Goal: Transaction & Acquisition: Download file/media

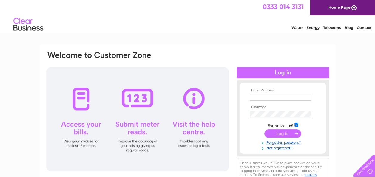
click at [269, 98] on input "text" at bounding box center [280, 97] width 61 height 7
click at [261, 96] on input "text" at bounding box center [280, 97] width 61 height 7
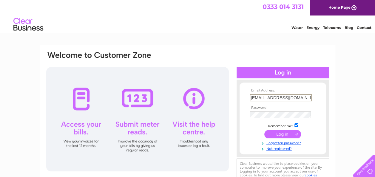
type input "property@northlan.gov.uk"
click at [276, 135] on input "submit" at bounding box center [282, 134] width 37 height 8
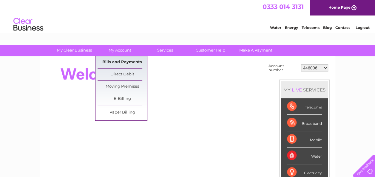
click at [110, 62] on link "Bills and Payments" at bounding box center [122, 62] width 49 height 12
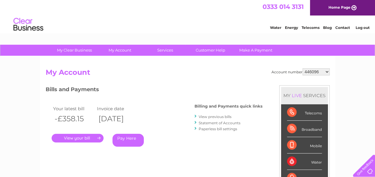
click at [215, 117] on link "View previous bills" at bounding box center [215, 117] width 33 height 4
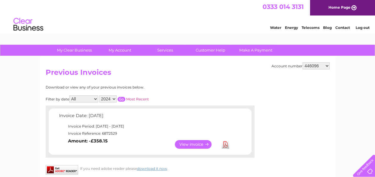
click at [121, 99] on input "button" at bounding box center [122, 99] width 8 height 5
click at [304, 66] on select "446096 909707 932818 942345 946760 946923 985263 989391 993957 994249 996910 10…" at bounding box center [316, 65] width 27 height 7
click at [173, 90] on div "Download or view any of your previous invoices below. Filter by date All Septem…" at bounding box center [124, 121] width 157 height 72
click at [109, 98] on select "2024" at bounding box center [108, 98] width 18 height 7
click at [109, 100] on select "2024" at bounding box center [108, 98] width 18 height 7
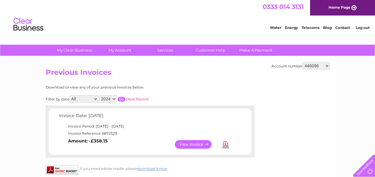
click at [106, 100] on select "2024" at bounding box center [108, 98] width 18 height 7
click at [106, 99] on select "2024" at bounding box center [108, 98] width 18 height 7
click at [106, 100] on select "2024" at bounding box center [108, 98] width 18 height 7
click at [99, 95] on select "2024" at bounding box center [108, 98] width 18 height 7
click at [106, 99] on select "2024" at bounding box center [108, 98] width 18 height 7
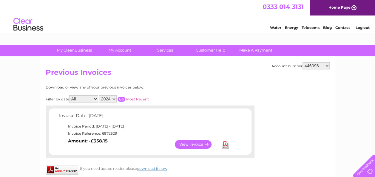
click at [106, 99] on select "2024" at bounding box center [108, 98] width 18 height 7
click at [92, 98] on select "All September" at bounding box center [83, 98] width 29 height 7
click at [91, 97] on select "All September" at bounding box center [83, 98] width 29 height 7
click at [112, 98] on select "2024" at bounding box center [108, 98] width 18 height 7
click at [114, 98] on select "2024" at bounding box center [108, 98] width 18 height 7
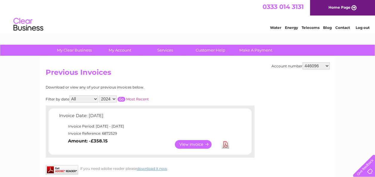
click at [114, 100] on select "2024" at bounding box center [108, 98] width 18 height 7
click at [158, 92] on div "Download or view any of your previous invoices below. Filter by date All Septem…" at bounding box center [124, 121] width 157 height 72
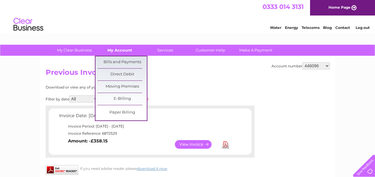
click at [114, 52] on link "My Account" at bounding box center [119, 50] width 49 height 11
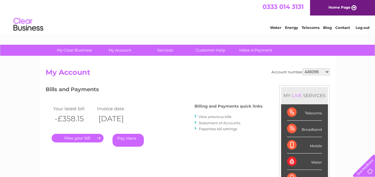
click at [78, 136] on link "." at bounding box center [78, 138] width 52 height 9
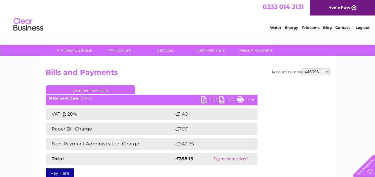
click at [307, 73] on select "446096 909707 932818 942345 946760 946923 985263 989391 993957 994249 996910 10…" at bounding box center [316, 71] width 27 height 7
click at [308, 73] on select "446096 909707 932818 942345 946760 946923 985263 989391 993957 994249 996910 10…" at bounding box center [316, 71] width 27 height 7
select select "1092073"
click at [303, 68] on select "446096 909707 932818 942345 946760 946923 985263 989391 993957 994249 996910 10…" at bounding box center [316, 71] width 27 height 7
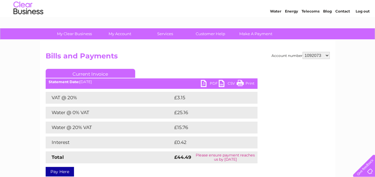
scroll to position [30, 0]
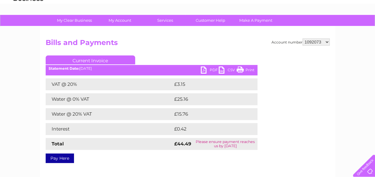
click at [211, 69] on link "PDF" at bounding box center [210, 71] width 18 height 9
click at [317, 41] on select "446096 909707 932818 942345 946760 946923 985263 989391 993957 994249 996910 10…" at bounding box center [316, 41] width 27 height 7
select select "1111534"
click at [303, 38] on select "446096 909707 932818 942345 946760 946923 985263 989391 993957 994249 996910 10…" at bounding box center [316, 41] width 27 height 7
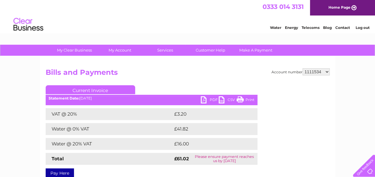
click at [210, 99] on link "PDF" at bounding box center [210, 100] width 18 height 9
click at [306, 68] on select "446096 909707 932818 942345 946760 946923 985263 989391 993957 994249 996910 10…" at bounding box center [316, 71] width 27 height 7
select select "1127600"
click at [303, 68] on select "446096 909707 932818 942345 946760 946923 985263 989391 993957 994249 996910 10…" at bounding box center [316, 71] width 27 height 7
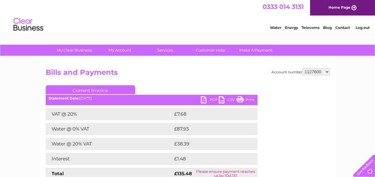
click at [314, 69] on select "446096 909707 932818 942345 946760 946923 985263 989391 993957 994249 996910 10…" at bounding box center [316, 71] width 27 height 7
select select "1131691"
click at [303, 68] on select "446096 909707 932818 942345 946760 946923 985263 989391 993957 994249 996910 10…" at bounding box center [316, 71] width 27 height 7
click at [210, 99] on link "PDF" at bounding box center [210, 100] width 18 height 9
click at [313, 72] on select "446096 909707 932818 942345 946760 946923 985263 989391 993957 994249 996910 10…" at bounding box center [316, 71] width 27 height 7
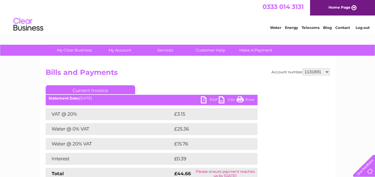
select select "1131695"
click at [303, 68] on select "446096 909707 932818 942345 946760 946923 985263 989391 993957 994249 996910 10…" at bounding box center [316, 71] width 27 height 7
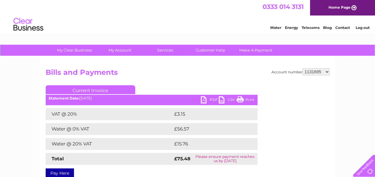
click at [211, 98] on link "PDF" at bounding box center [210, 100] width 18 height 9
click at [324, 71] on select "446096 909707 932818 942345 946760 946923 985263 989391 993957 994249 996910 10…" at bounding box center [316, 71] width 27 height 7
select select "1134394"
click at [303, 68] on select "446096 909707 932818 942345 946760 946923 985263 989391 993957 994249 996910 10…" at bounding box center [316, 71] width 27 height 7
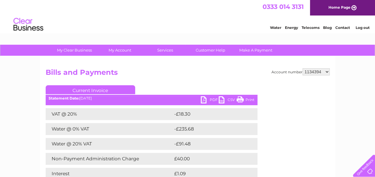
click at [212, 102] on link "PDF" at bounding box center [210, 100] width 18 height 9
click at [313, 72] on select "446096 909707 932818 942345 946760 946923 985263 989391 993957 994249 996910 10…" at bounding box center [316, 71] width 27 height 7
select select "1135539"
click at [303, 68] on select "446096 909707 932818 942345 946760 946923 985263 989391 993957 994249 996910 10…" at bounding box center [316, 71] width 27 height 7
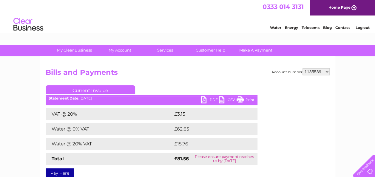
click at [209, 102] on link "PDF" at bounding box center [210, 100] width 18 height 9
click at [321, 71] on select "446096 909707 932818 942345 946760 946923 985263 989391 993957 994249 996910 10…" at bounding box center [316, 71] width 27 height 7
select select "1139841"
click at [303, 68] on select "446096 909707 932818 942345 946760 946923 985263 989391 993957 994249 996910 10…" at bounding box center [316, 71] width 27 height 7
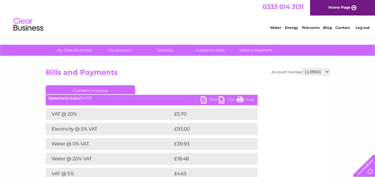
click at [204, 100] on link "PDF" at bounding box center [210, 100] width 18 height 9
click at [313, 73] on select "446096 909707 932818 942345 946760 946923 985263 989391 993957 994249 996910 10…" at bounding box center [316, 71] width 27 height 7
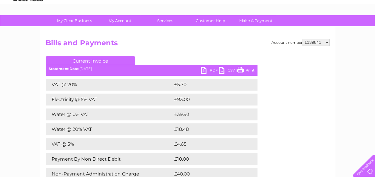
scroll to position [30, 0]
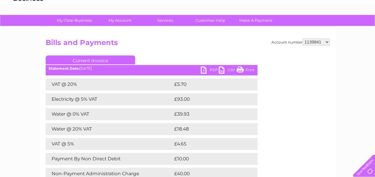
select select "1143628"
click at [303, 38] on select "446096 909707 932818 942345 946760 946923 985263 989391 993957 994249 996910 10…" at bounding box center [316, 41] width 27 height 7
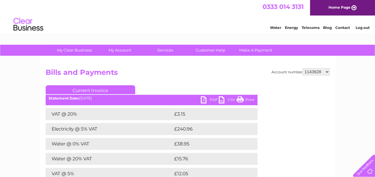
click at [208, 98] on link "PDF" at bounding box center [210, 100] width 18 height 9
click at [308, 73] on select "446096 909707 932818 942345 946760 946923 985263 989391 993957 994249 996910 10…" at bounding box center [316, 71] width 27 height 7
select select "1145453"
click at [303, 68] on select "446096 909707 932818 942345 946760 946923 985263 989391 993957 994249 996910 10…" at bounding box center [316, 71] width 27 height 7
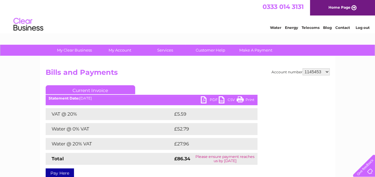
click at [206, 102] on link "PDF" at bounding box center [210, 100] width 18 height 9
click at [305, 71] on select "446096 909707 932818 942345 946760 946923 985263 989391 993957 994249 996910 10…" at bounding box center [316, 71] width 27 height 7
select select "1151258"
click at [303, 68] on select "446096 909707 932818 942345 946760 946923 985263 989391 993957 994249 996910 10…" at bounding box center [316, 71] width 27 height 7
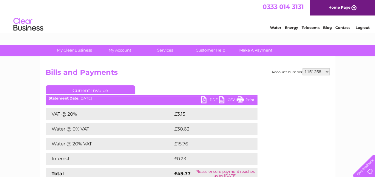
click at [212, 102] on link "PDF" at bounding box center [210, 100] width 18 height 9
click at [316, 73] on select "446096 909707 932818 942345 946760 946923 985263 989391 993957 994249 996910 10…" at bounding box center [316, 71] width 27 height 7
select select "1153694"
click at [303, 68] on select "446096 909707 932818 942345 946760 946923 985263 989391 993957 994249 996910 10…" at bounding box center [316, 71] width 27 height 7
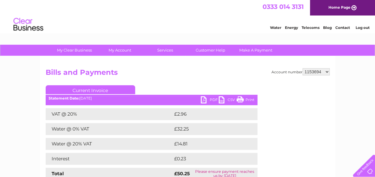
click at [208, 100] on link "PDF" at bounding box center [210, 100] width 18 height 9
click at [309, 74] on select "446096 909707 932818 942345 946760 946923 985263 989391 993957 994249 996910 10…" at bounding box center [316, 71] width 27 height 7
select select "1155812"
click at [303, 68] on select "446096 909707 932818 942345 946760 946923 985263 989391 993957 994249 996910 10…" at bounding box center [316, 71] width 27 height 7
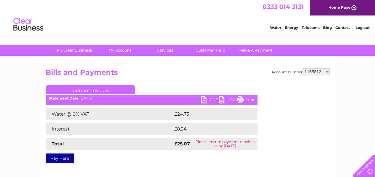
click at [211, 102] on link "PDF" at bounding box center [210, 100] width 18 height 9
click at [319, 73] on select "446096 909707 932818 942345 946760 946923 985263 989391 993957 994249 996910 10…" at bounding box center [316, 71] width 27 height 7
select select "3023867"
click at [303, 68] on select "446096 909707 932818 942345 946760 946923 985263 989391 993957 994249 996910 10…" at bounding box center [316, 71] width 27 height 7
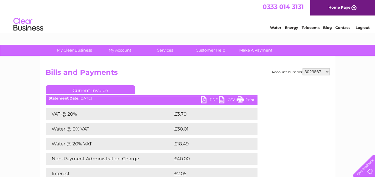
click at [207, 97] on link "PDF" at bounding box center [210, 100] width 18 height 9
click at [312, 70] on select "446096 909707 932818 942345 946760 946923 985263 989391 993957 994249 996910 10…" at bounding box center [316, 71] width 27 height 7
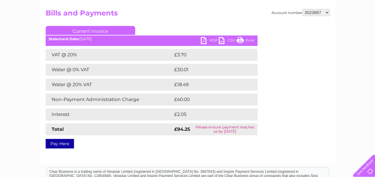
scroll to position [60, 0]
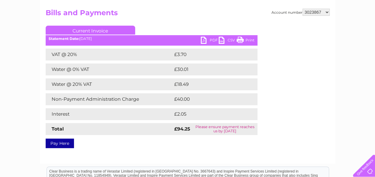
select select "30266759"
click at [303, 9] on select "446096 909707 932818 942345 946760 946923 985263 989391 993957 994249 996910 10…" at bounding box center [316, 12] width 27 height 7
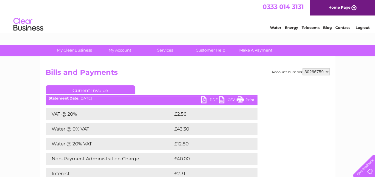
click at [212, 101] on link "PDF" at bounding box center [210, 100] width 18 height 9
click at [308, 70] on select "446096 909707 932818 942345 946760 946923 985263 989391 993957 994249 996910 10…" at bounding box center [316, 71] width 27 height 7
click at [303, 68] on select "446096 909707 932818 942345 946760 946923 985263 989391 993957 994249 996910 10…" at bounding box center [316, 71] width 27 height 7
click at [208, 98] on link "PDF" at bounding box center [210, 100] width 18 height 9
click at [312, 71] on select "446096 909707 932818 942345 946760 946923 985263 989391 993957 994249 996910 10…" at bounding box center [316, 71] width 27 height 7
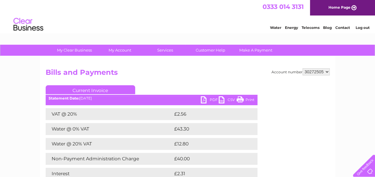
select select "30277606"
click at [303, 68] on select "446096 909707 932818 942345 946760 946923 985263 989391 993957 994249 996910 10…" at bounding box center [316, 71] width 27 height 7
click at [208, 100] on link "PDF" at bounding box center [210, 100] width 18 height 9
click at [306, 71] on select "446096 909707 932818 942345 946760 946923 985263 989391 993957 994249 996910 10…" at bounding box center [316, 71] width 27 height 7
click at [306, 70] on select "446096 909707 932818 942345 946760 946923 985263 989391 993957 994249 996910 10…" at bounding box center [316, 71] width 27 height 7
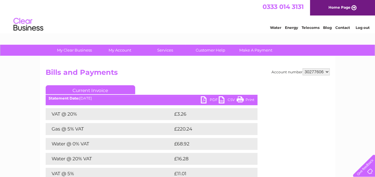
select select "30280953"
click at [303, 68] on select "446096 909707 932818 942345 946760 946923 985263 989391 993957 994249 996910 10…" at bounding box center [316, 71] width 27 height 7
click at [211, 98] on link "PDF" at bounding box center [210, 100] width 18 height 9
click at [306, 70] on select "446096 909707 932818 942345 946760 946923 985263 989391 993957 994249 996910 10…" at bounding box center [316, 71] width 27 height 7
click at [307, 74] on select "446096 909707 932818 942345 946760 946923 985263 989391 993957 994249 996910 10…" at bounding box center [316, 71] width 27 height 7
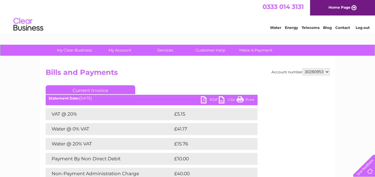
select select "30284684"
click at [303, 68] on select "446096 909707 932818 942345 946760 946923 985263 989391 993957 994249 996910 10…" at bounding box center [316, 71] width 27 height 7
click at [212, 99] on link "PDF" at bounding box center [210, 100] width 18 height 9
click at [308, 73] on select "446096 909707 932818 942345 946760 946923 985263 989391 993957 994249 996910 10…" at bounding box center [316, 71] width 27 height 7
select select "30292700"
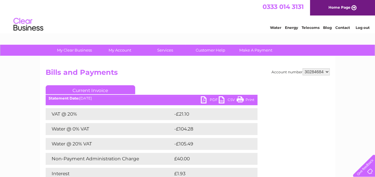
click at [303, 68] on select "446096 909707 932818 942345 946760 946923 985263 989391 993957 994249 996910 10…" at bounding box center [316, 71] width 27 height 7
click at [212, 98] on link "PDF" at bounding box center [210, 100] width 18 height 9
click at [309, 73] on select "446096 909707 932818 942345 946760 946923 985263 989391 993957 994249 996910 10…" at bounding box center [316, 71] width 27 height 7
click at [313, 69] on select "446096 909707 932818 942345 946760 946923 985263 989391 993957 994249 996910 10…" at bounding box center [316, 71] width 27 height 7
click at [303, 68] on select "446096 909707 932818 942345 946760 946923 985263 989391 993957 994249 996910 10…" at bounding box center [316, 71] width 27 height 7
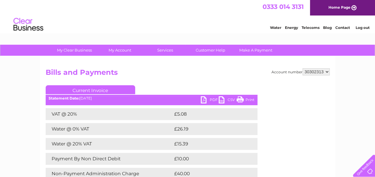
click at [213, 100] on link "PDF" at bounding box center [210, 100] width 18 height 9
click at [313, 71] on select "446096 909707 932818 942345 946760 946923 985263 989391 993957 994249 996910 10…" at bounding box center [316, 71] width 27 height 7
select select "30309626"
click at [303, 68] on select "446096 909707 932818 942345 946760 946923 985263 989391 993957 994249 996910 10…" at bounding box center [316, 71] width 27 height 7
click at [212, 96] on ul "Current Invoice" at bounding box center [152, 90] width 212 height 11
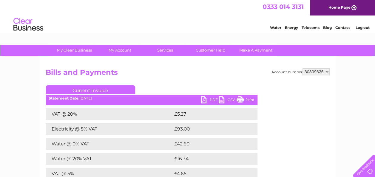
click at [211, 99] on link "PDF" at bounding box center [210, 100] width 18 height 9
click at [307, 73] on select "446096 909707 932818 942345 946760 946923 985263 989391 993957 994249 996910 10…" at bounding box center [316, 71] width 27 height 7
click at [303, 68] on select "446096 909707 932818 942345 946760 946923 985263 989391 993957 994249 996910 10…" at bounding box center [316, 71] width 27 height 7
click at [205, 99] on link "PDF" at bounding box center [210, 100] width 18 height 9
click at [311, 73] on select "446096 909707 932818 942345 946760 946923 985263 989391 993957 994249 996910 10…" at bounding box center [316, 71] width 27 height 7
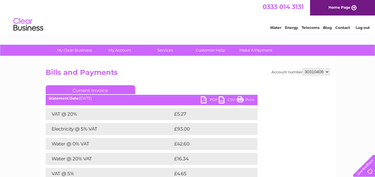
select select "30311059"
click at [303, 68] on select "446096 909707 932818 942345 946760 946923 985263 989391 993957 994249 996910 10…" at bounding box center [316, 71] width 27 height 7
click at [212, 98] on link "PDF" at bounding box center [210, 100] width 18 height 9
click at [303, 71] on select "446096 909707 932818 942345 946760 946923 985263 989391 993957 994249 996910 10…" at bounding box center [316, 71] width 27 height 7
select select "30312061"
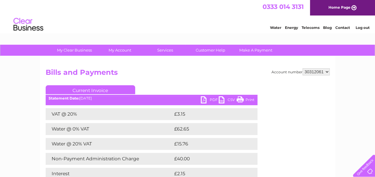
click at [303, 68] on select "446096 909707 932818 942345 946760 946923 985263 989391 993957 994249 996910 10…" at bounding box center [316, 71] width 27 height 7
click at [213, 100] on link "PDF" at bounding box center [210, 100] width 18 height 9
click at [321, 72] on select "446096 909707 932818 942345 946760 946923 985263 989391 993957 994249 996910 10…" at bounding box center [316, 71] width 27 height 7
click at [314, 71] on select "446096 909707 932818 942345 946760 946923 985263 989391 993957 994249 996910 10…" at bounding box center [316, 71] width 27 height 7
select select "30312223"
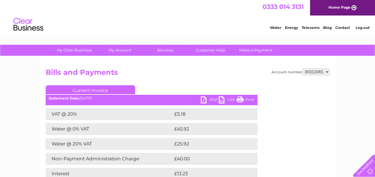
click at [303, 68] on select "446096 909707 932818 942345 946760 946923 985263 989391 993957 994249 996910 10…" at bounding box center [316, 71] width 27 height 7
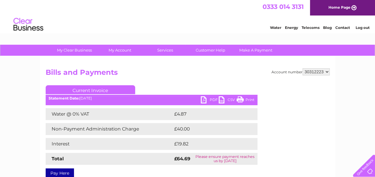
click at [210, 98] on link "PDF" at bounding box center [210, 100] width 18 height 9
click at [312, 73] on select "446096 909707 932818 942345 946760 946923 985263 989391 993957 994249 996910 10…" at bounding box center [316, 71] width 27 height 7
select select "30312224"
click at [303, 68] on select "446096 909707 932818 942345 946760 946923 985263 989391 993957 994249 996910 10…" at bounding box center [316, 71] width 27 height 7
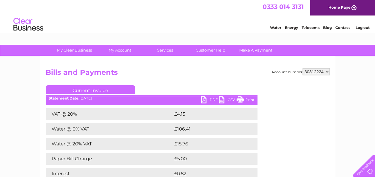
click at [210, 101] on link "PDF" at bounding box center [210, 100] width 18 height 9
click at [305, 69] on select "446096 909707 932818 942345 946760 946923 985263 989391 993957 994249 996910 10…" at bounding box center [316, 71] width 27 height 7
select select "30314063"
click at [303, 68] on select "446096 909707 932818 942345 946760 946923 985263 989391 993957 994249 996910 10…" at bounding box center [316, 71] width 27 height 7
click at [210, 100] on link "PDF" at bounding box center [210, 100] width 18 height 9
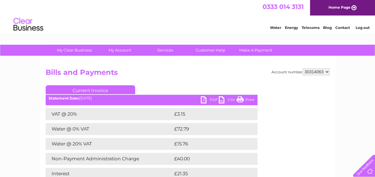
click at [312, 72] on select "446096 909707 932818 942345 946760 946923 985263 989391 993957 994249 996910 10…" at bounding box center [316, 71] width 27 height 7
select select "30314150"
click at [303, 68] on select "446096 909707 932818 942345 946760 946923 985263 989391 993957 994249 996910 10…" at bounding box center [316, 71] width 27 height 7
click at [209, 96] on ul "Current Invoice" at bounding box center [152, 90] width 212 height 11
click at [209, 98] on link "PDF" at bounding box center [210, 100] width 18 height 9
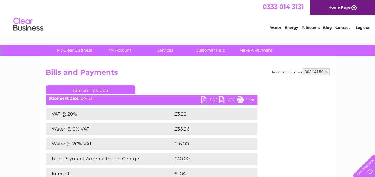
click at [306, 70] on select "446096 909707 932818 942345 946760 946923 985263 989391 993957 994249 996910 10…" at bounding box center [316, 71] width 27 height 7
click at [303, 68] on select "446096 909707 932818 942345 946760 946923 985263 989391 993957 994249 996910 10…" at bounding box center [316, 71] width 27 height 7
click at [209, 100] on link "PDF" at bounding box center [210, 100] width 18 height 9
click at [312, 73] on select "446096 909707 932818 942345 946760 946923 985263 989391 993957 994249 996910 10…" at bounding box center [316, 71] width 27 height 7
select select "30314893"
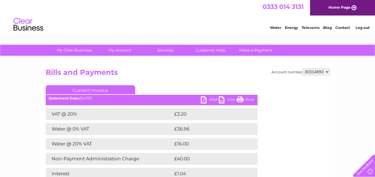
click at [303, 68] on select "446096 909707 932818 942345 946760 946923 985263 989391 993957 994249 996910 10…" at bounding box center [316, 71] width 27 height 7
click at [212, 100] on link "PDF" at bounding box center [210, 100] width 18 height 9
click at [314, 71] on select "446096 909707 932818 942345 946760 946923 985263 989391 993957 994249 996910 10…" at bounding box center [316, 71] width 27 height 7
select select "30315654"
click at [303, 68] on select "446096 909707 932818 942345 946760 946923 985263 989391 993957 994249 996910 10…" at bounding box center [316, 71] width 27 height 7
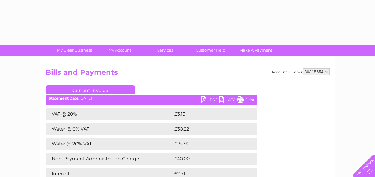
click at [209, 101] on link "PDF" at bounding box center [210, 100] width 18 height 9
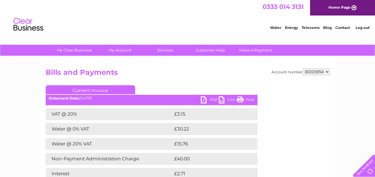
click at [314, 68] on select "446096 909707 932818 942345 946760 946923 985263 989391 993957 994249 996910 10…" at bounding box center [316, 71] width 27 height 7
select select "30316016"
click at [303, 68] on select "446096 909707 932818 942345 946760 946923 985263 989391 993957 994249 996910 10…" at bounding box center [316, 71] width 27 height 7
click at [211, 98] on link "PDF" at bounding box center [210, 100] width 18 height 9
click at [305, 69] on select "446096 909707 932818 942345 946760 946923 985263 989391 993957 994249 996910 10…" at bounding box center [316, 71] width 27 height 7
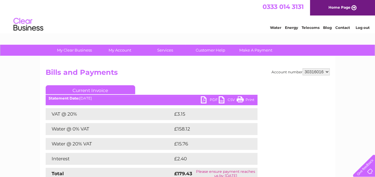
select select "989391"
click at [303, 68] on select "446096 909707 932818 942345 946760 946923 985263 989391 993957 994249 996910 10…" at bounding box center [316, 71] width 27 height 7
click at [209, 99] on link "PDF" at bounding box center [210, 100] width 18 height 9
click at [321, 72] on select "446096 909707 932818 942345 946760 946923 985263 989391 993957 994249 996910 10…" at bounding box center [316, 71] width 27 height 7
select select "994249"
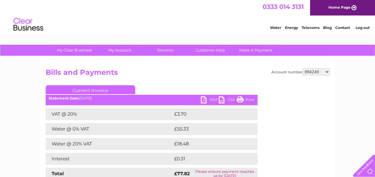
click at [303, 68] on select "446096 909707 932818 942345 946760 946923 985263 989391 993957 994249 996910 10…" at bounding box center [316, 71] width 27 height 7
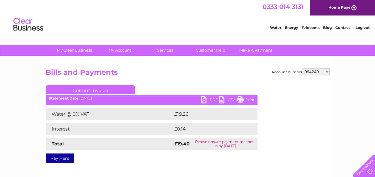
click at [207, 98] on link "PDF" at bounding box center [210, 100] width 18 height 9
click at [303, 70] on select "446096 909707 932818 942345 946760 946923 985263 989391 993957 994249 996910 10…" at bounding box center [316, 71] width 27 height 7
click at [303, 68] on select "446096 909707 932818 942345 946760 946923 985263 989391 993957 994249 996910 10…" at bounding box center [316, 71] width 27 height 7
click at [207, 100] on link "PDF" at bounding box center [210, 100] width 18 height 9
click at [310, 70] on select "446096 909707 932818 942345 946760 946923 985263 989391 993957 994249 996910 10…" at bounding box center [316, 71] width 27 height 7
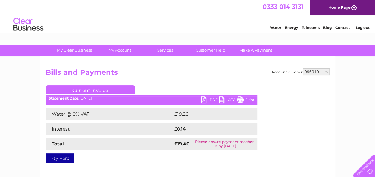
select select "30272505"
click at [303, 68] on select "446096 909707 932818 942345 946760 946923 985263 989391 993957 994249 996910 10…" at bounding box center [316, 71] width 27 height 7
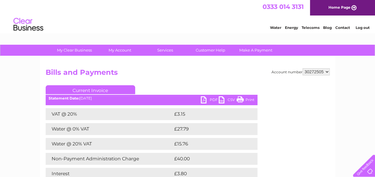
click at [214, 100] on link "PDF" at bounding box center [210, 100] width 18 height 9
click at [321, 69] on select "446096 909707 932818 942345 946760 946923 985263 989391 993957 994249 996910 10…" at bounding box center [316, 71] width 27 height 7
select select "30302313"
click at [303, 68] on select "446096 909707 932818 942345 946760 946923 985263 989391 993957 994249 996910 10…" at bounding box center [316, 71] width 27 height 7
click at [205, 100] on link "PDF" at bounding box center [210, 100] width 18 height 9
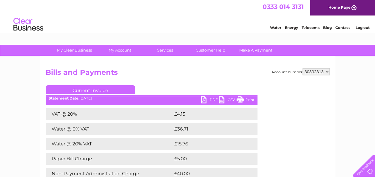
click at [308, 73] on select "446096 909707 932818 942345 946760 946923 985263 989391 993957 994249 996910 10…" at bounding box center [316, 71] width 27 height 7
click at [303, 68] on select "446096 909707 932818 942345 946760 946923 985263 989391 993957 994249 996910 10…" at bounding box center [316, 71] width 27 height 7
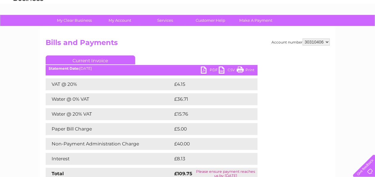
click at [208, 69] on link "PDF" at bounding box center [210, 71] width 18 height 9
click at [309, 41] on select "446096 909707 932818 942345 946760 946923 985263 989391 993957 994249 996910 10…" at bounding box center [316, 41] width 27 height 7
select select "30277606"
click at [303, 38] on select "446096 909707 932818 942345 946760 946923 985263 989391 993957 994249 996910 10…" at bounding box center [316, 41] width 27 height 7
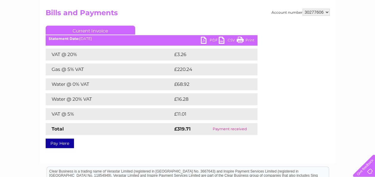
scroll to position [30, 0]
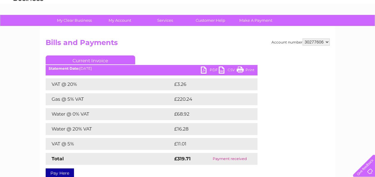
drag, startPoint x: 79, startPoint y: 69, endPoint x: 101, endPoint y: 70, distance: 21.5
click at [101, 70] on div "Statement Date: 11/08/2025" at bounding box center [152, 69] width 212 height 4
drag, startPoint x: 101, startPoint y: 70, endPoint x: 104, endPoint y: 69, distance: 3.0
click at [104, 69] on div "Statement Date: 11/08/2025" at bounding box center [152, 69] width 212 height 4
click at [95, 67] on ul "Current Invoice" at bounding box center [152, 60] width 212 height 11
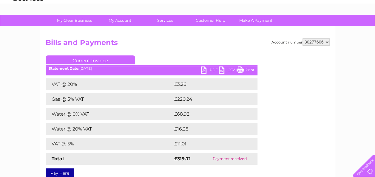
scroll to position [60, 0]
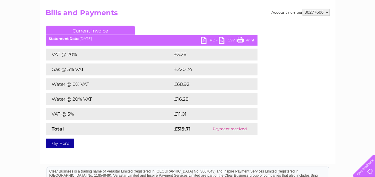
click at [308, 14] on select "446096 909707 932818 942345 946760 946923 985263 989391 993957 994249 996910 10…" at bounding box center [316, 12] width 27 height 7
select select "30312061"
click at [303, 9] on select "446096 909707 932818 942345 946760 946923 985263 989391 993957 994249 996910 10…" at bounding box center [316, 12] width 27 height 7
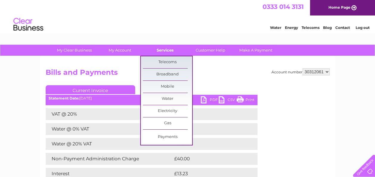
scroll to position [30, 0]
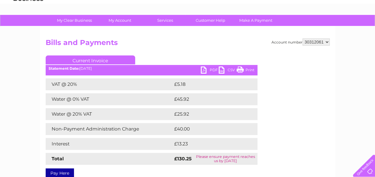
click at [209, 67] on link "PDF" at bounding box center [210, 71] width 18 height 9
click select "446096 909707 932818 942345 946760 946923 985263 989391 993957 994249 996910 10…"
select select "30310406"
click select "446096 909707 932818 942345 946760 946923 985263 989391 993957 994249 996910 10…"
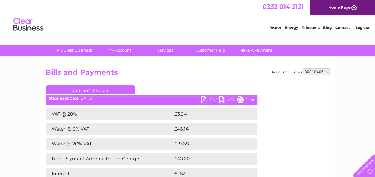
scroll to position [30, 0]
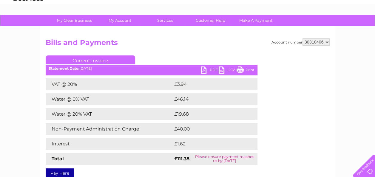
click at [209, 72] on link "PDF" at bounding box center [210, 71] width 18 height 9
click at [306, 42] on select "446096 909707 932818 942345 946760 946923 985263 989391 993957 994249 996910 10…" at bounding box center [316, 41] width 27 height 7
select select "30312061"
click at [303, 38] on select "446096 909707 932818 942345 946760 946923 985263 989391 993957 994249 996910 10…" at bounding box center [316, 41] width 27 height 7
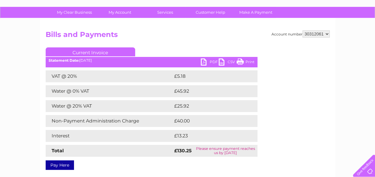
scroll to position [30, 0]
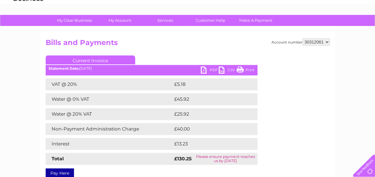
click at [209, 70] on link "PDF" at bounding box center [210, 71] width 18 height 9
click at [318, 39] on select "446096 909707 932818 942345 946760 946923 985263 989391 993957 994249 996910 10…" at bounding box center [316, 41] width 27 height 7
select select "30312052"
click at [303, 38] on select "446096 909707 932818 942345 946760 946923 985263 989391 993957 994249 996910 10…" at bounding box center [316, 41] width 27 height 7
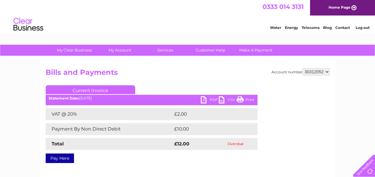
click at [210, 99] on link "PDF" at bounding box center [210, 100] width 18 height 9
click at [320, 70] on select "446096 909707 932818 942345 946760 946923 985263 989391 993957 994249 996910 10…" at bounding box center [316, 71] width 27 height 7
select select "30312061"
click at [303, 68] on select "446096 909707 932818 942345 946760 946923 985263 989391 993957 994249 996910 10…" at bounding box center [316, 71] width 27 height 7
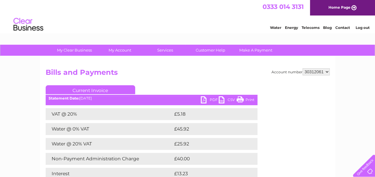
click at [209, 99] on link "PDF" at bounding box center [210, 100] width 18 height 9
click at [307, 73] on select "446096 909707 932818 942345 946760 946923 985263 989391 993957 994249 996910 10…" at bounding box center [316, 71] width 27 height 7
select select "30312070"
click at [303, 68] on select "446096 909707 932818 942345 946760 946923 985263 989391 993957 994249 996910 10…" at bounding box center [316, 71] width 27 height 7
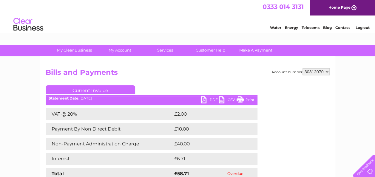
click at [210, 99] on link "PDF" at bounding box center [210, 100] width 18 height 9
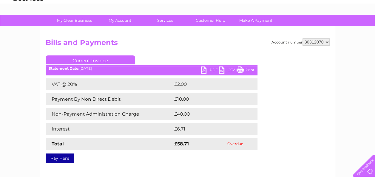
scroll to position [60, 0]
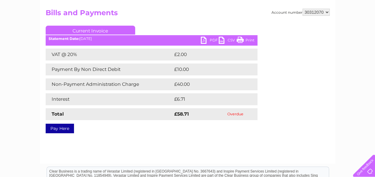
click at [309, 10] on select "446096 909707 932818 942345 946760 946923 985263 989391 993957 994249 996910 10…" at bounding box center [316, 12] width 27 height 7
select select "30312041"
click at [303, 9] on select "446096 909707 932818 942345 946760 946923 985263 989391 993957 994249 996910 10…" at bounding box center [316, 12] width 27 height 7
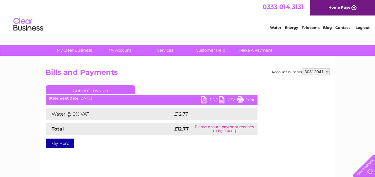
scroll to position [30, 0]
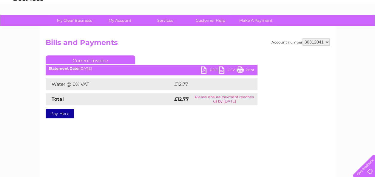
click at [206, 71] on link "PDF" at bounding box center [210, 71] width 18 height 9
click at [313, 43] on select "446096 909707 932818 942345 946760 946923 985263 989391 993957 994249 996910 10…" at bounding box center [316, 41] width 27 height 7
select select "30314329"
click at [303, 38] on select "446096 909707 932818 942345 946760 946923 985263 989391 993957 994249 996910 10…" at bounding box center [316, 41] width 27 height 7
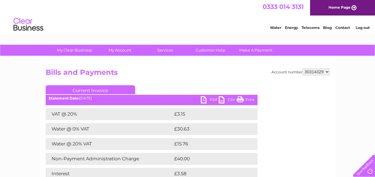
click at [214, 102] on link "PDF" at bounding box center [210, 100] width 18 height 9
click at [311, 70] on select "446096 909707 932818 942345 946760 946923 985263 989391 993957 994249 996910 10…" at bounding box center [316, 71] width 27 height 7
select select "996910"
click at [303, 68] on select "446096 909707 932818 942345 946760 946923 985263 989391 993957 994249 996910 10…" at bounding box center [316, 71] width 27 height 7
click at [212, 101] on link "PDF" at bounding box center [210, 100] width 18 height 9
